Goal: Task Accomplishment & Management: Complete application form

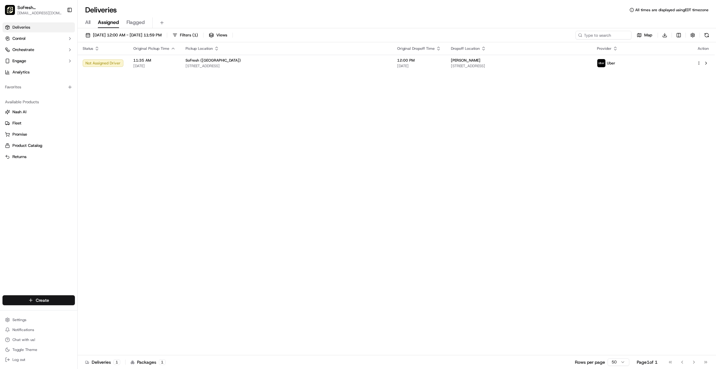
click at [54, 299] on html "SoFresh ([GEOGRAPHIC_DATA]) [EMAIL_ADDRESS][DOMAIN_NAME] Toggle Sidebar Deliver…" at bounding box center [358, 184] width 716 height 369
click at [95, 311] on link "Delivery" at bounding box center [112, 311] width 69 height 11
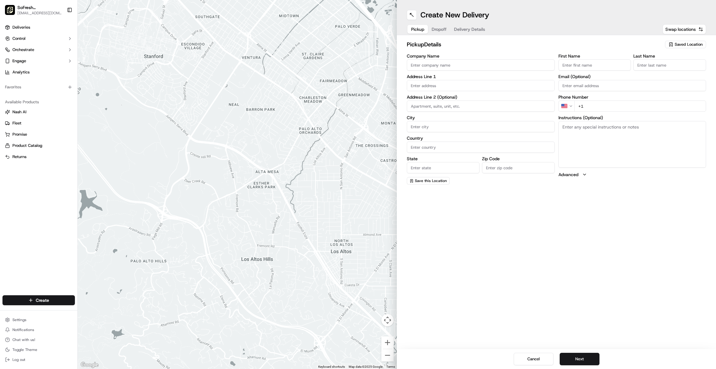
click at [460, 63] on input "Company Name" at bounding box center [481, 64] width 148 height 11
type input "SoFresh"
click at [464, 100] on div "[STREET_ADDRESS]" at bounding box center [481, 98] width 145 height 9
type input "[STREET_ADDRESS]"
type input "[GEOGRAPHIC_DATA]"
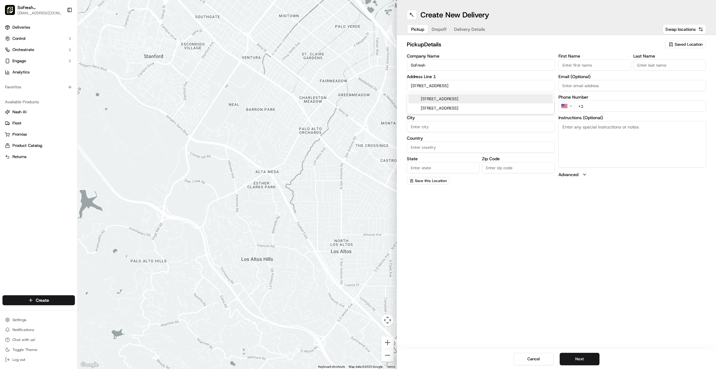
type input "[GEOGRAPHIC_DATA]"
type input "PA"
type input "18017"
type input "[STREET_ADDRESS]"
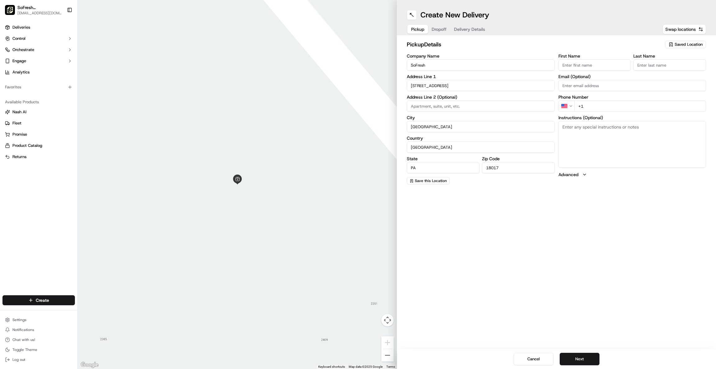
click at [595, 64] on input "First Name" at bounding box center [595, 64] width 73 height 11
type input "Cara"
type input "Easton"
type input "18045"
type input "[PERSON_NAME]"
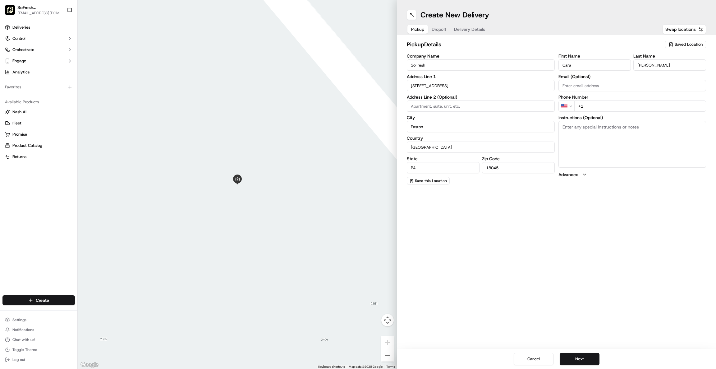
type input "[EMAIL_ADDRESS][DOMAIN_NAME]"
drag, startPoint x: 608, startPoint y: 85, endPoint x: 552, endPoint y: 87, distance: 55.4
click at [552, 87] on div "Company Name SoFresh Address Line 1 [STREET_ADDRESS] Address Line 2 (Optional) …" at bounding box center [556, 119] width 299 height 131
drag, startPoint x: 429, startPoint y: 127, endPoint x: 376, endPoint y: 134, distance: 53.7
click at [376, 134] on div "To navigate the map with touch gestures double-tap and hold your finger on the …" at bounding box center [397, 184] width 639 height 369
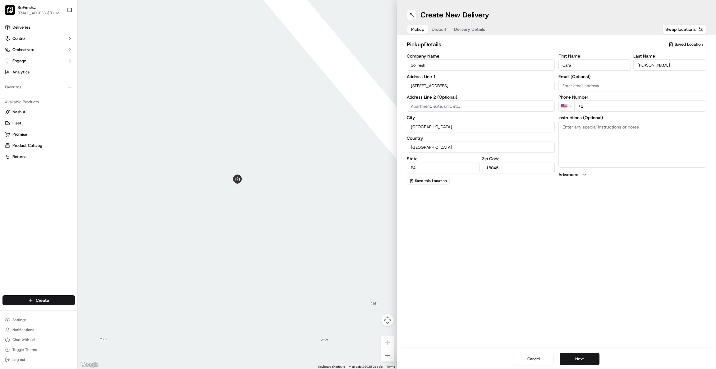
type input "[GEOGRAPHIC_DATA]"
click at [590, 141] on textarea "Instructions (Optional)" at bounding box center [633, 144] width 148 height 47
type textarea "Suite B"
click at [610, 104] on input "+1" at bounding box center [641, 105] width 132 height 11
type input "[PHONE_NUMBER]"
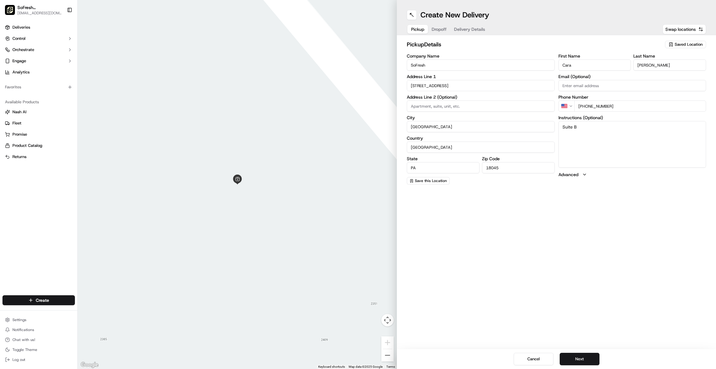
click at [527, 172] on input "18045" at bounding box center [518, 167] width 73 height 11
type input "18017"
click at [435, 27] on button "Dropoff" at bounding box center [439, 29] width 22 height 9
click at [443, 62] on input "Company Name" at bounding box center [481, 64] width 148 height 11
type input "[PERSON_NAME]"
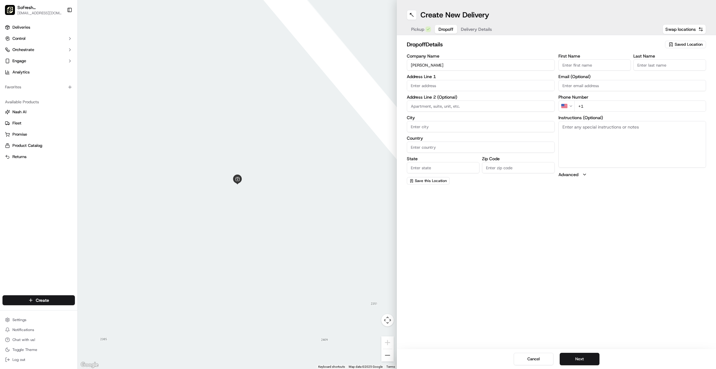
click at [574, 65] on input "First Name" at bounding box center [595, 64] width 73 height 11
type input "[PERSON_NAME]"
click at [602, 105] on input "+1" at bounding box center [641, 105] width 132 height 11
type input "[PHONE_NUMBER]"
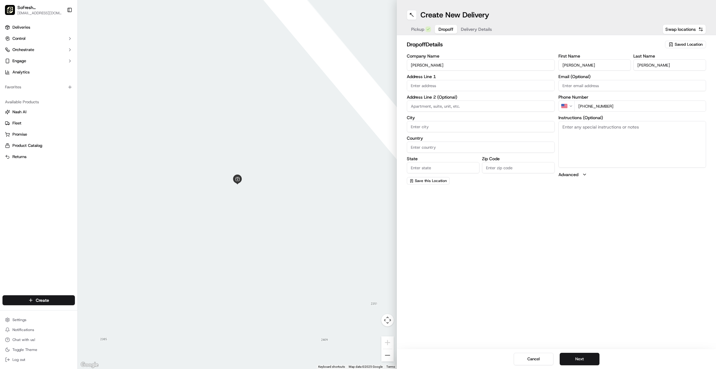
click at [463, 106] on input at bounding box center [481, 105] width 148 height 11
click at [443, 83] on input "text" at bounding box center [481, 85] width 148 height 11
click at [447, 97] on div "[STREET_ADDRESS]" at bounding box center [481, 98] width 145 height 9
type input "[STREET_ADDRESS]"
type input "[GEOGRAPHIC_DATA]"
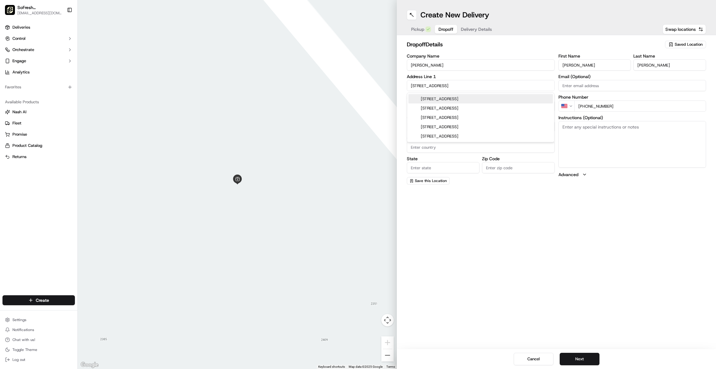
type input "[GEOGRAPHIC_DATA]"
type input "PA"
type input "18020"
type input "[STREET_ADDRESS]"
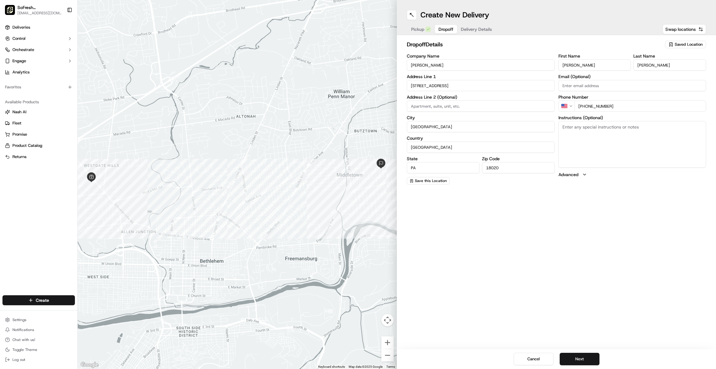
click at [515, 166] on input "18020" at bounding box center [518, 167] width 73 height 11
type input "18020"
click at [594, 140] on textarea "Instructions (Optional)" at bounding box center [633, 144] width 148 height 47
type textarea "Suite B"
click at [483, 28] on span "Delivery Details" at bounding box center [476, 29] width 31 height 6
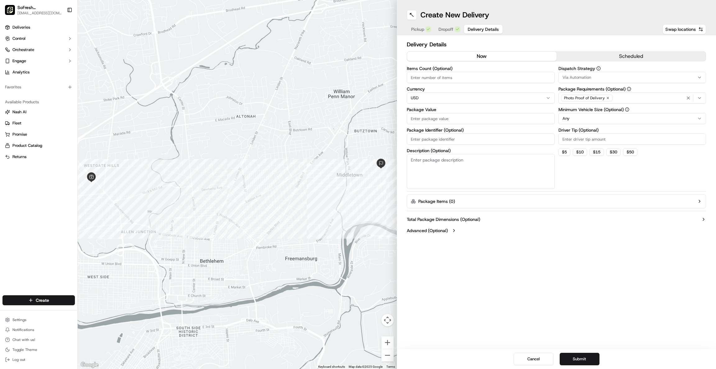
click at [453, 78] on input "Items Count (Optional)" at bounding box center [481, 77] width 148 height 11
click at [469, 116] on input "Package Value" at bounding box center [481, 118] width 148 height 11
type input "201.24"
click at [631, 53] on button "scheduled" at bounding box center [632, 56] width 150 height 9
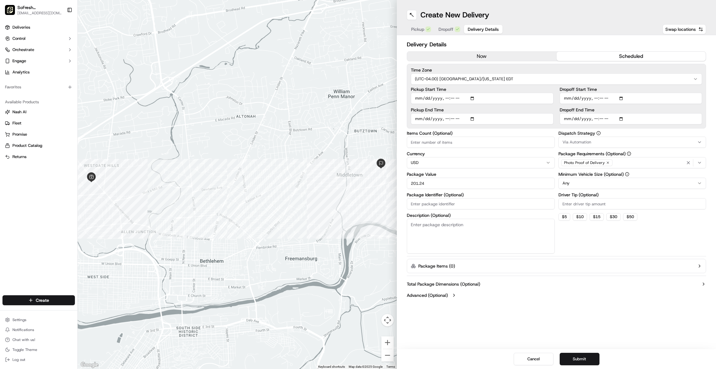
click at [428, 98] on input "Pickup Start Time" at bounding box center [482, 98] width 143 height 11
click at [478, 97] on input "Pickup Start Time" at bounding box center [482, 98] width 143 height 11
click at [471, 98] on input "Pickup Start Time" at bounding box center [482, 98] width 143 height 11
type input "[DATE]T11:30"
click at [564, 30] on div "Pickup Dropoff Delivery Details Swap locations" at bounding box center [556, 29] width 299 height 11
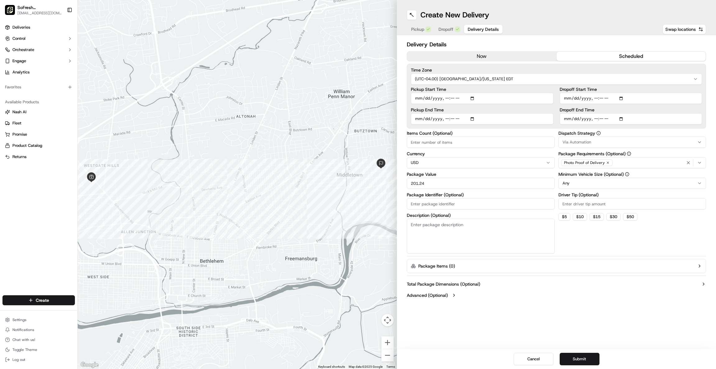
click at [578, 98] on input "Dropoff Start Time" at bounding box center [631, 98] width 143 height 11
click at [621, 97] on input "Dropoff Start Time" at bounding box center [631, 98] width 143 height 11
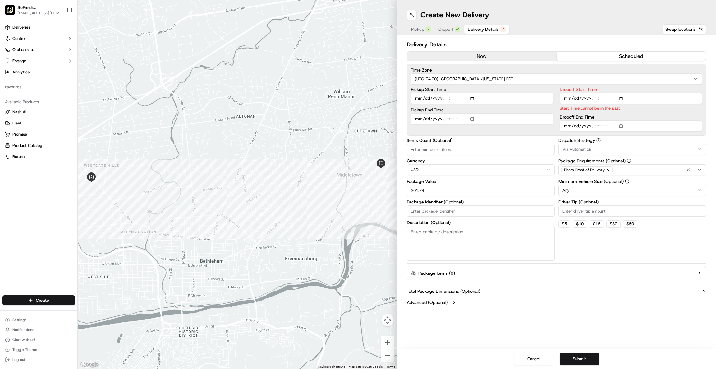
click at [598, 94] on input "Dropoff Start Time" at bounding box center [631, 98] width 143 height 11
click at [594, 96] on input "Dropoff Start Time" at bounding box center [631, 98] width 143 height 11
type input "[DATE]T11:50"
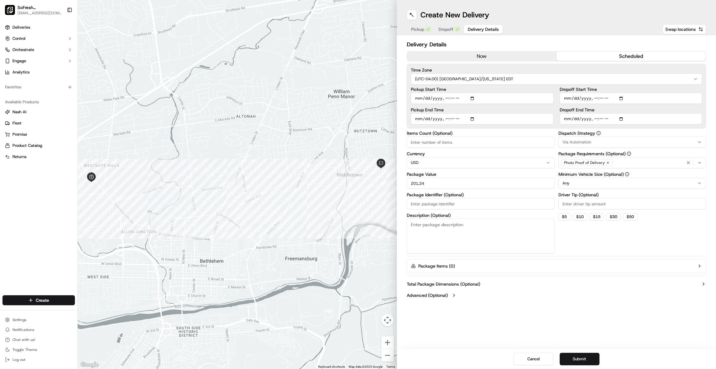
click at [623, 127] on div "Time Zone (UTC-04.00) [GEOGRAPHIC_DATA]/[US_STATE] EDT Pickup Start Time Pickup…" at bounding box center [556, 96] width 299 height 65
click at [622, 115] on input "Dropoff End Time" at bounding box center [631, 118] width 143 height 11
type input "[DATE]T12:00"
click at [582, 357] on button "Submit" at bounding box center [580, 359] width 40 height 12
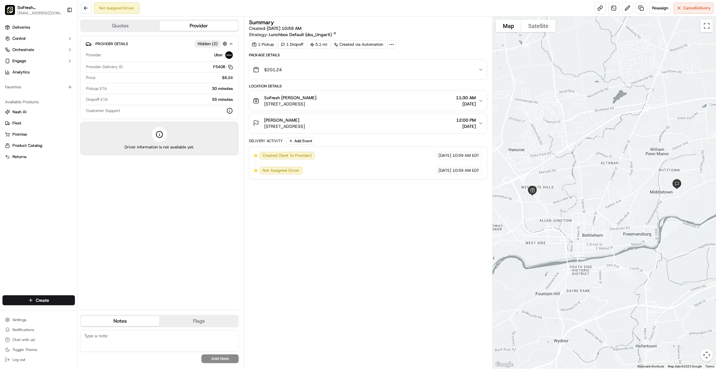
click at [480, 122] on icon "button" at bounding box center [480, 123] width 5 height 5
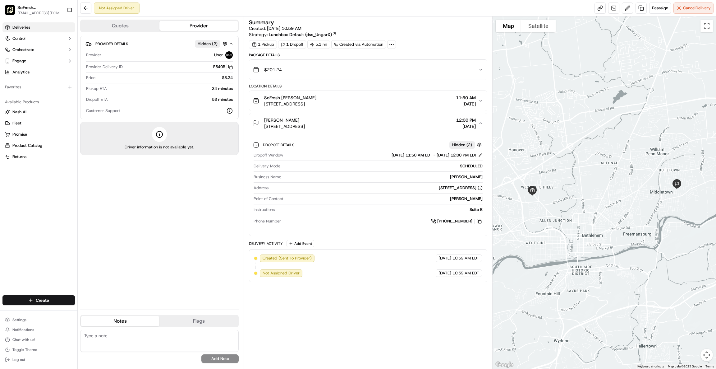
click at [29, 25] on span "Deliveries" at bounding box center [21, 28] width 18 height 6
